Goal: Check status: Check status

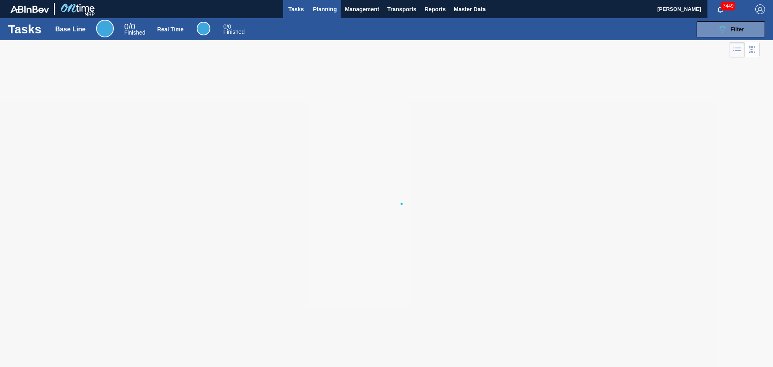
click at [322, 10] on span "Planning" at bounding box center [325, 9] width 24 height 10
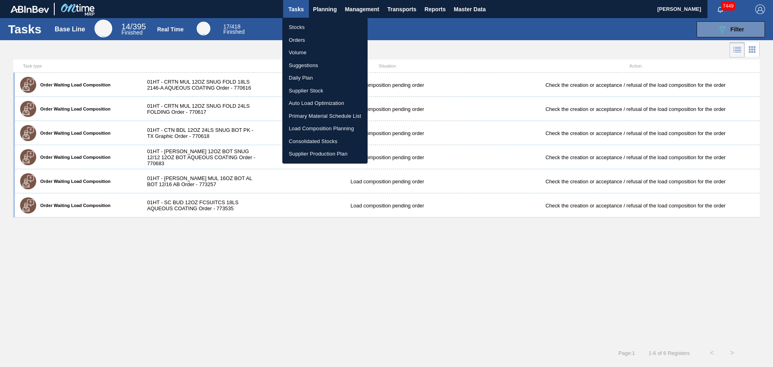
click at [298, 25] on li "Stocks" at bounding box center [324, 27] width 85 height 13
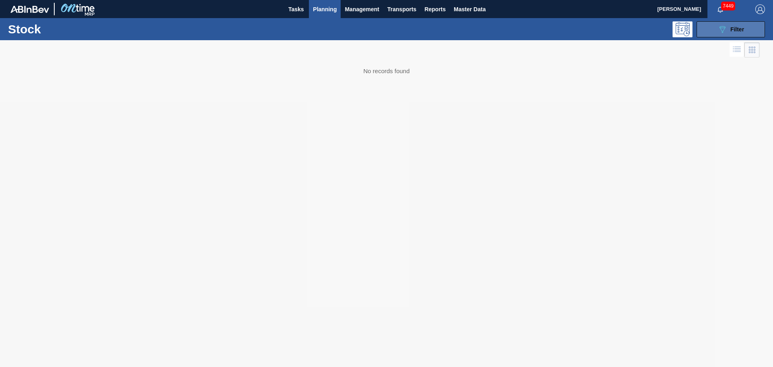
click at [725, 27] on icon "089F7B8B-B2A5-4AFE-B5C0-19BA573D28AC" at bounding box center [722, 30] width 10 height 10
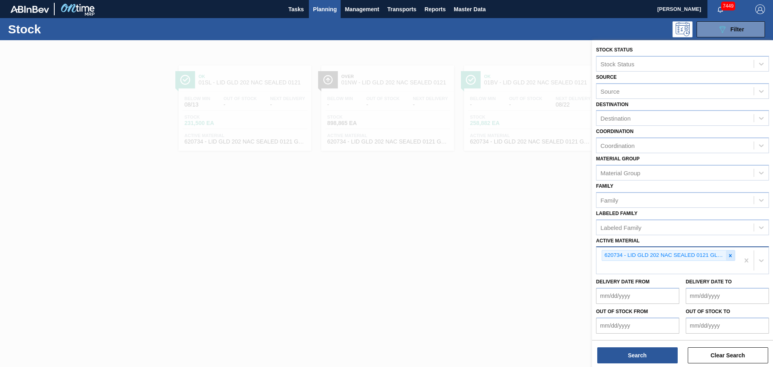
click at [729, 256] on icon at bounding box center [730, 255] width 3 height 3
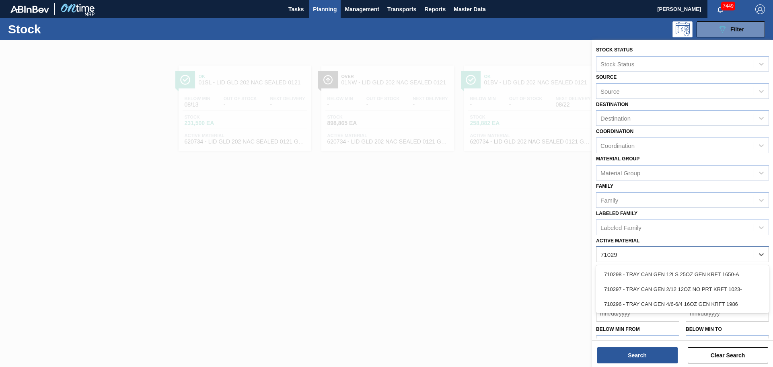
type Material "710296"
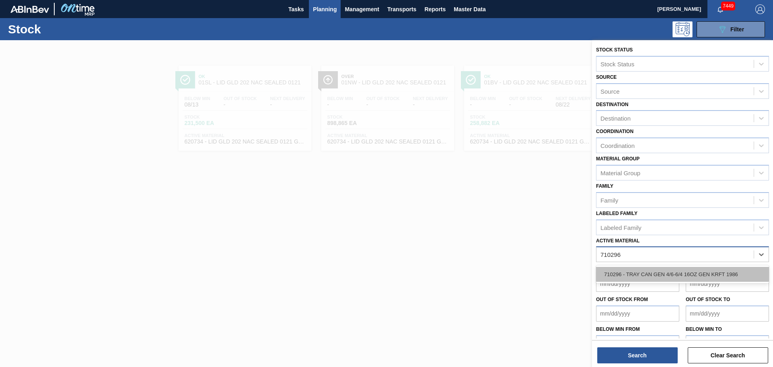
click at [661, 273] on div "710296 - TRAY CAN GEN 4/6-6/4 16OZ GEN KRFT 1986" at bounding box center [682, 274] width 173 height 15
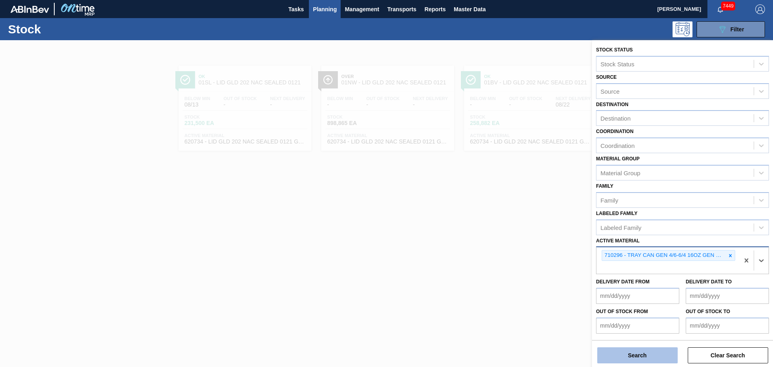
click at [625, 356] on button "Search" at bounding box center [637, 355] width 80 height 16
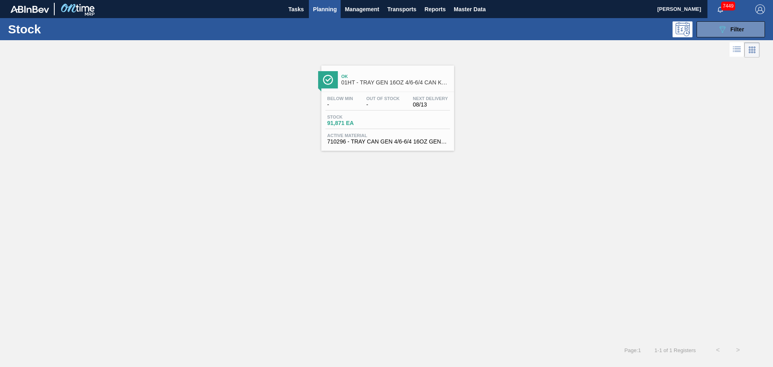
click at [375, 79] on span "Ok" at bounding box center [395, 76] width 109 height 5
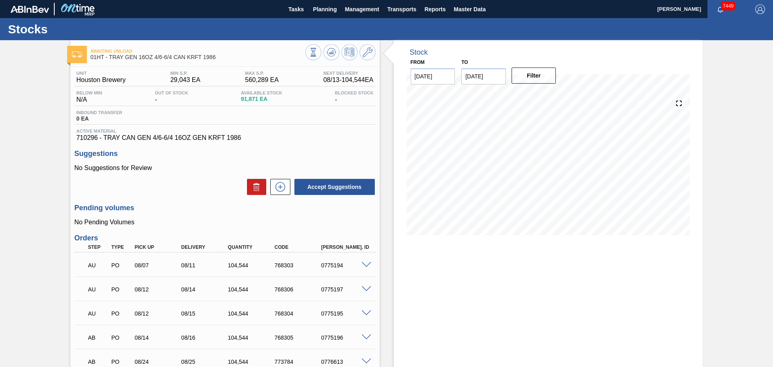
click at [496, 73] on input "[DATE]" at bounding box center [483, 76] width 45 height 16
click at [548, 94] on button "Next Month" at bounding box center [551, 96] width 6 height 6
click at [499, 75] on input "[DATE]" at bounding box center [483, 76] width 45 height 16
click at [546, 95] on div "[DATE]" at bounding box center [509, 95] width 96 height 7
click at [547, 95] on div "[DATE]" at bounding box center [509, 95] width 96 height 7
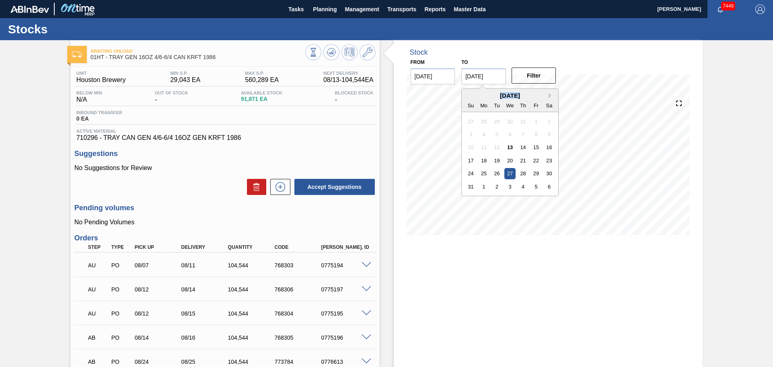
click at [547, 95] on div "[DATE]" at bounding box center [509, 95] width 96 height 7
click at [549, 95] on button "Next Month" at bounding box center [551, 96] width 6 height 6
click at [508, 174] on div "29" at bounding box center [509, 173] width 11 height 11
type input "[DATE]"
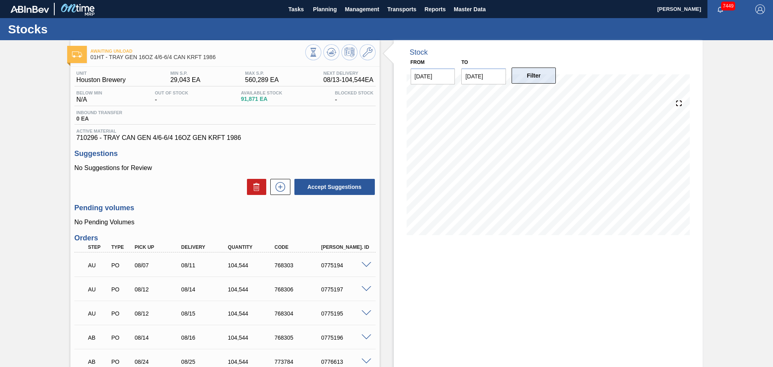
click at [540, 75] on button "Filter" at bounding box center [533, 76] width 45 height 16
drag, startPoint x: 572, startPoint y: 254, endPoint x: 574, endPoint y: 247, distance: 7.8
click at [572, 254] on div "Stock From [DATE] to [DATE] Filter 08/29 Stock Projection 102,366 SAP Planning …" at bounding box center [548, 251] width 309 height 423
click at [435, 254] on div "Stock From [DATE] to [DATE] Filter 08/25 Stock Projection 297,170 SAP Planning …" at bounding box center [548, 251] width 309 height 423
drag, startPoint x: 449, startPoint y: 271, endPoint x: 334, endPoint y: 365, distance: 148.7
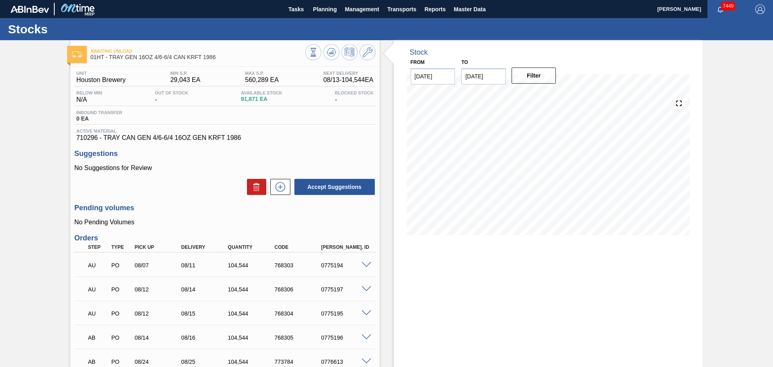
click at [449, 271] on div "Stock From [DATE] to [DATE] Filter 08/29 Stock Projection 102,366 SAP Planning …" at bounding box center [548, 251] width 309 height 423
click at [330, 52] on icon at bounding box center [330, 52] width 5 height 4
